Goal: Find contact information: Find contact information

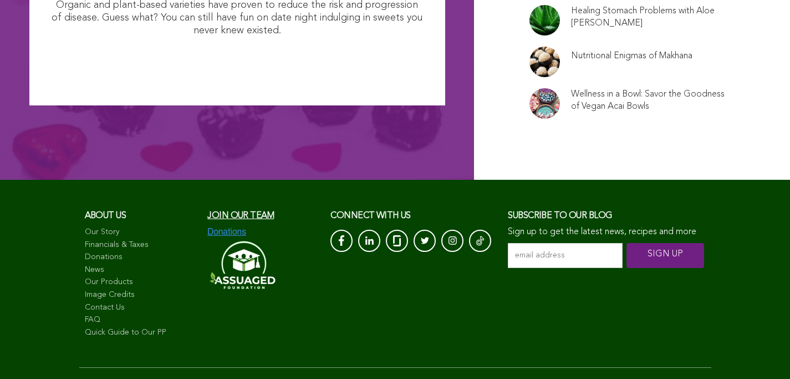
scroll to position [7525, 0]
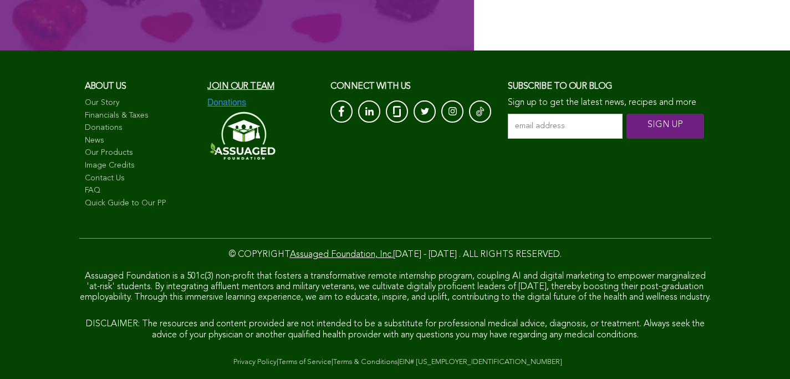
click at [278, 364] on link "Terms of Service" at bounding box center [304, 361] width 53 height 7
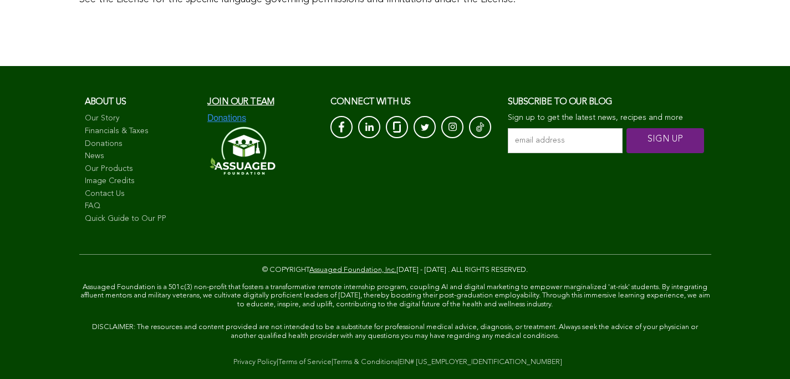
scroll to position [8017, 0]
click at [85, 200] on link "Contact Us" at bounding box center [141, 193] width 112 height 11
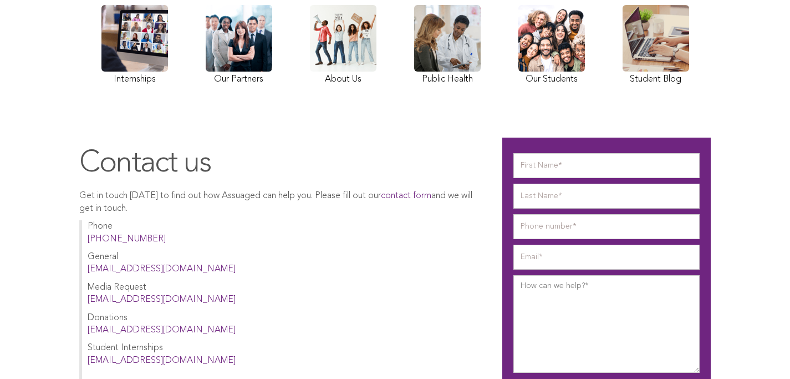
scroll to position [181, 0]
